Goal: Navigation & Orientation: Find specific page/section

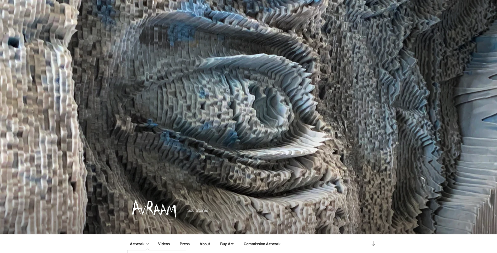
scroll to position [78, 0]
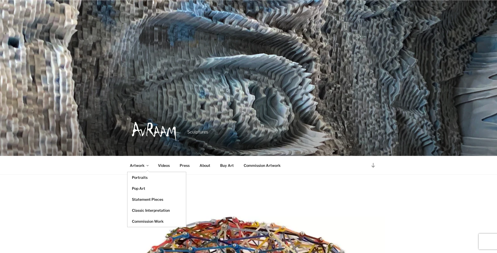
click at [141, 165] on link "Artwork" at bounding box center [138, 165] width 27 height 13
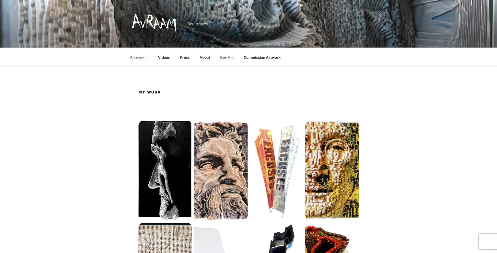
click at [229, 57] on link "Buy Art" at bounding box center [227, 57] width 23 height 13
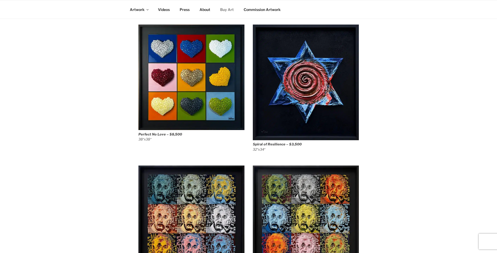
scroll to position [261, 0]
